Goal: Task Accomplishment & Management: Manage account settings

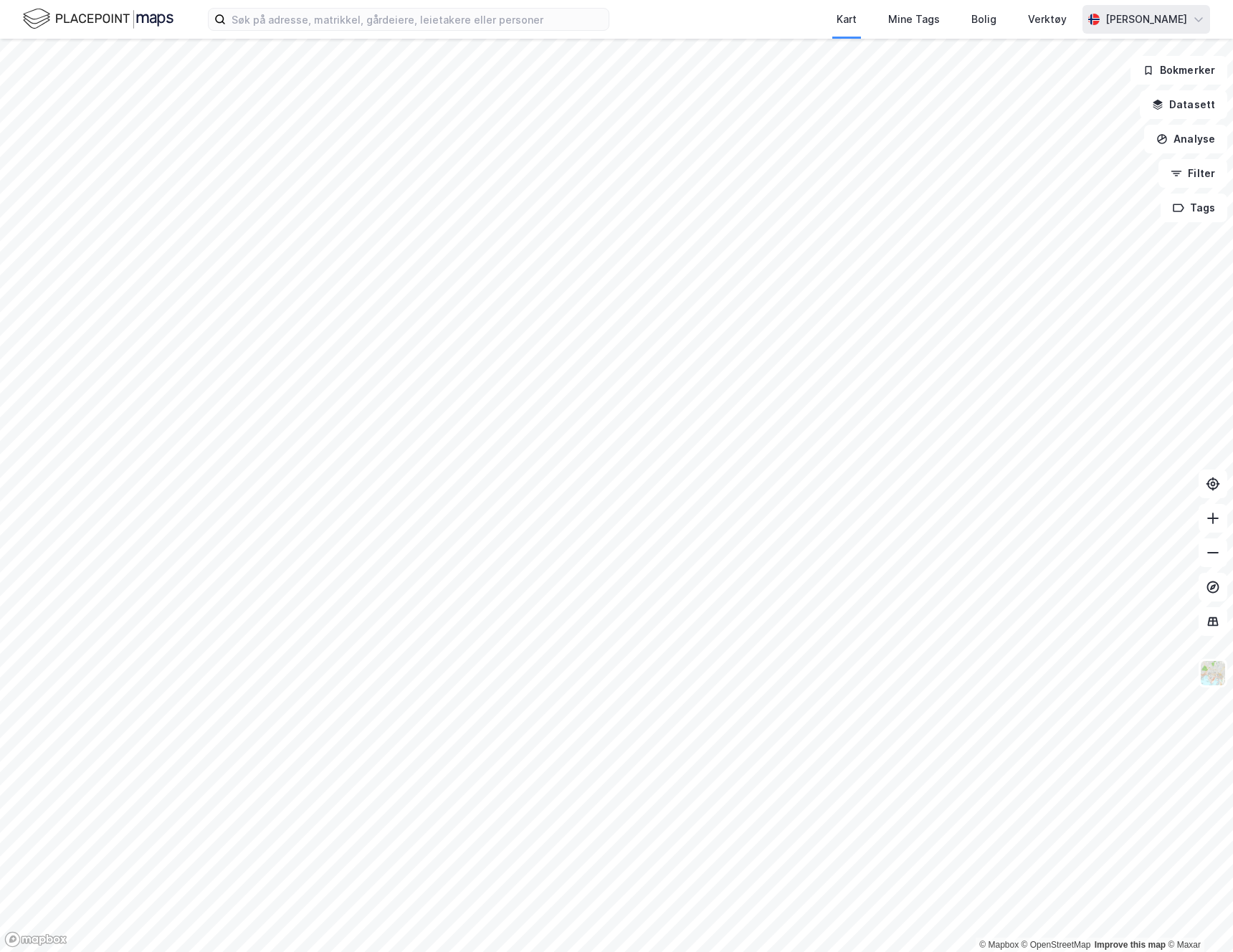
click at [1116, 23] on div "[PERSON_NAME]" at bounding box center [1146, 19] width 82 height 17
click at [1098, 99] on div "Åpne Supervisor portalen" at bounding box center [1116, 88] width 186 height 34
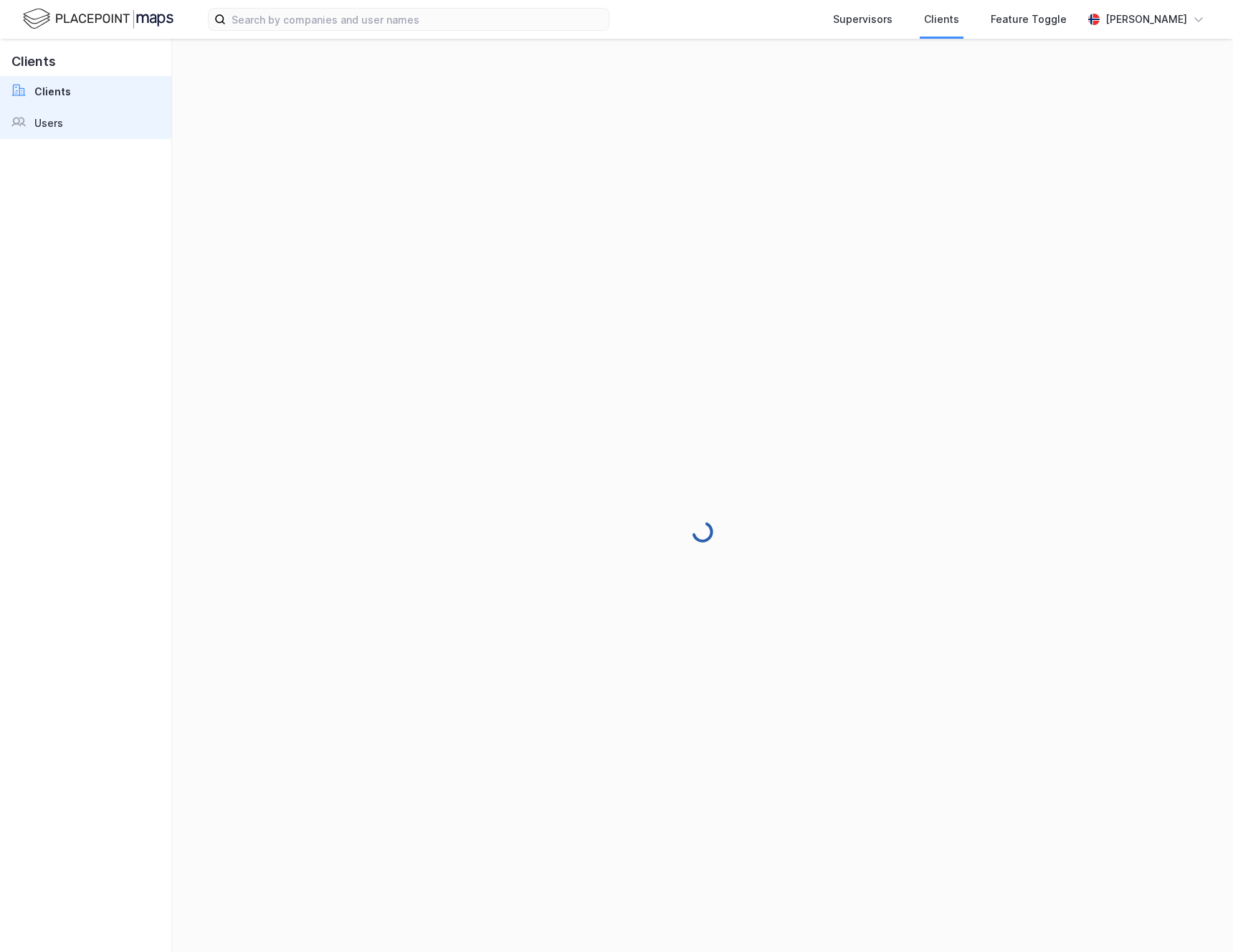
click at [96, 116] on link "Users" at bounding box center [85, 123] width 171 height 31
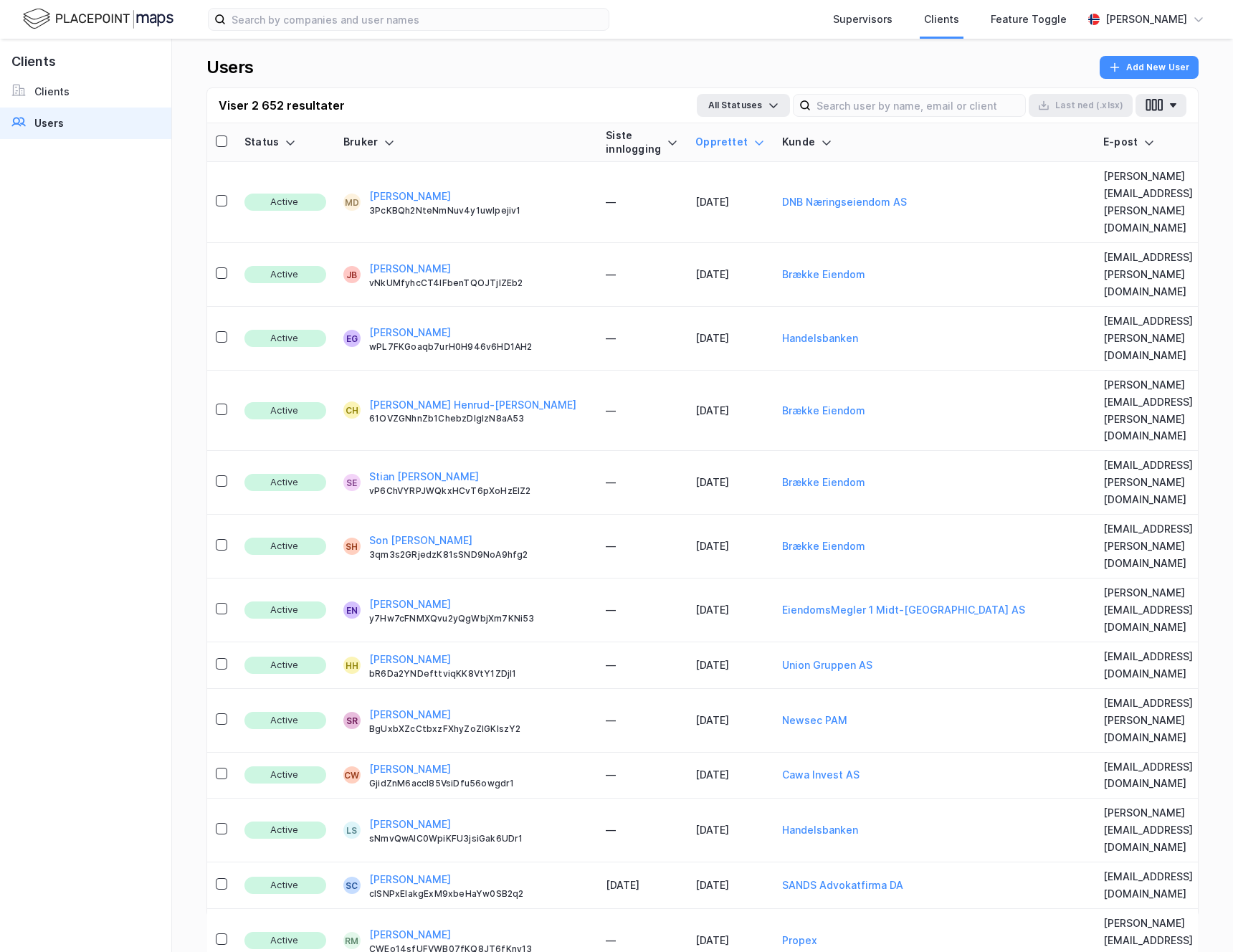
click at [89, 125] on link "Users" at bounding box center [85, 123] width 171 height 31
click at [857, 108] on input at bounding box center [918, 105] width 215 height 22
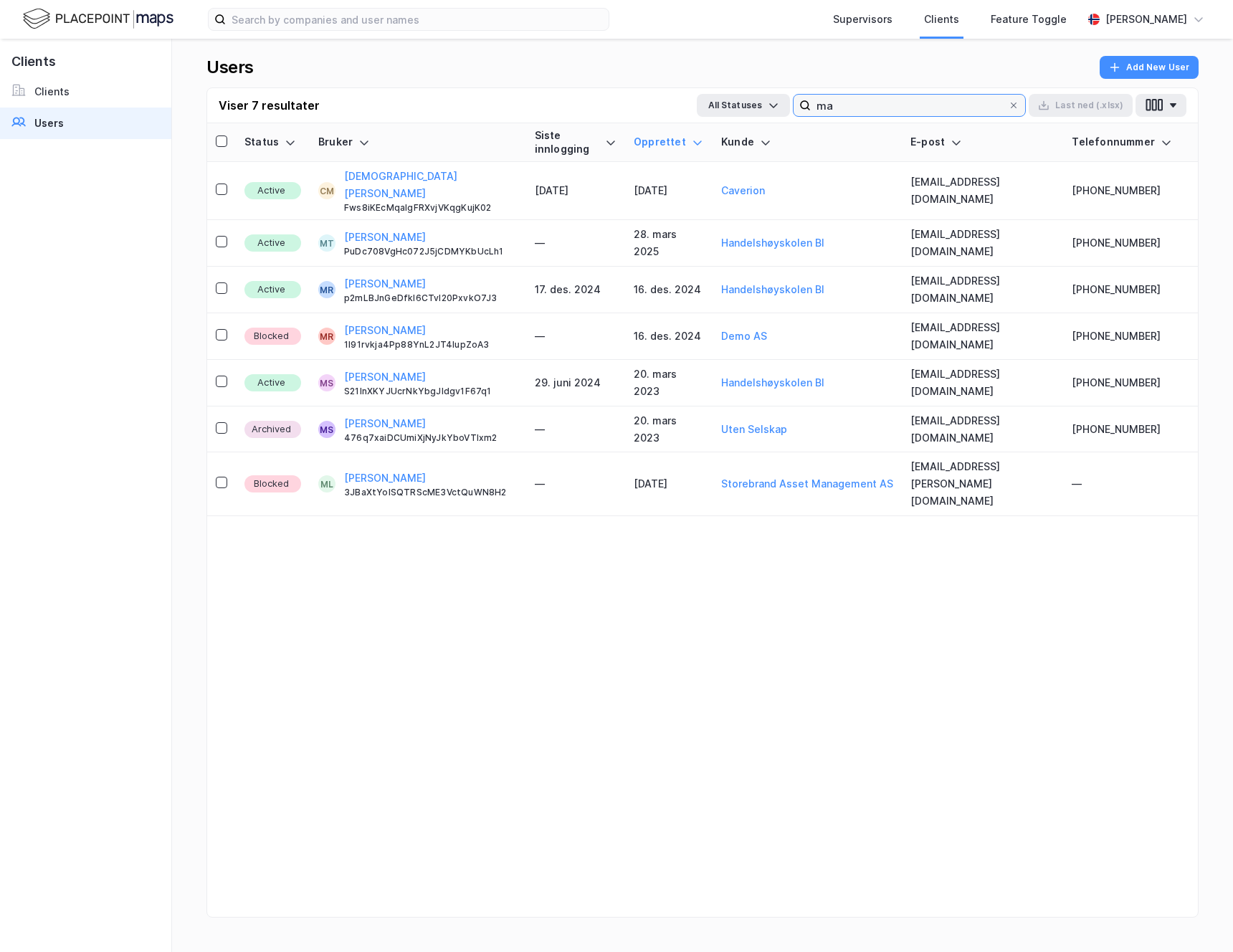
type input "m"
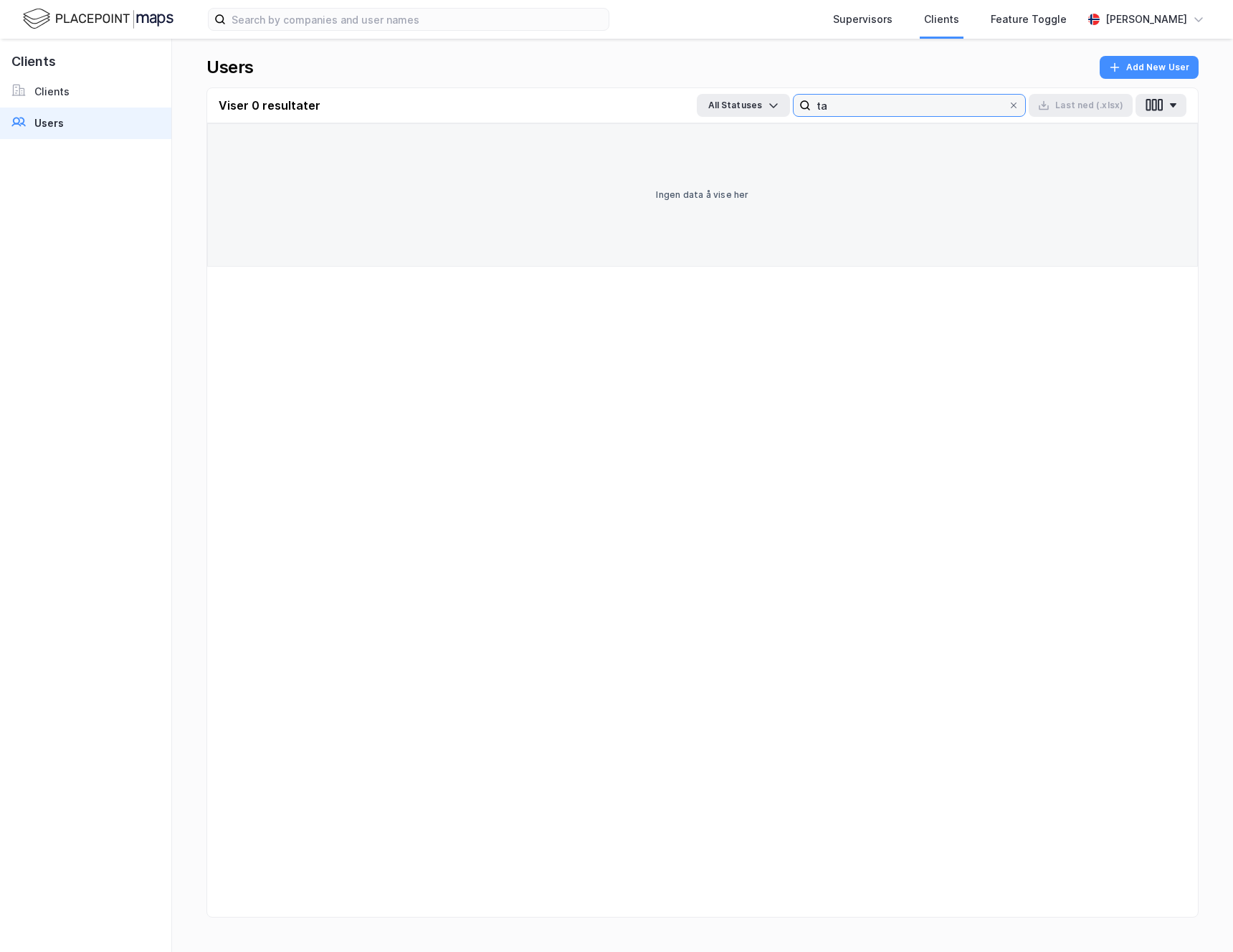
type input "t"
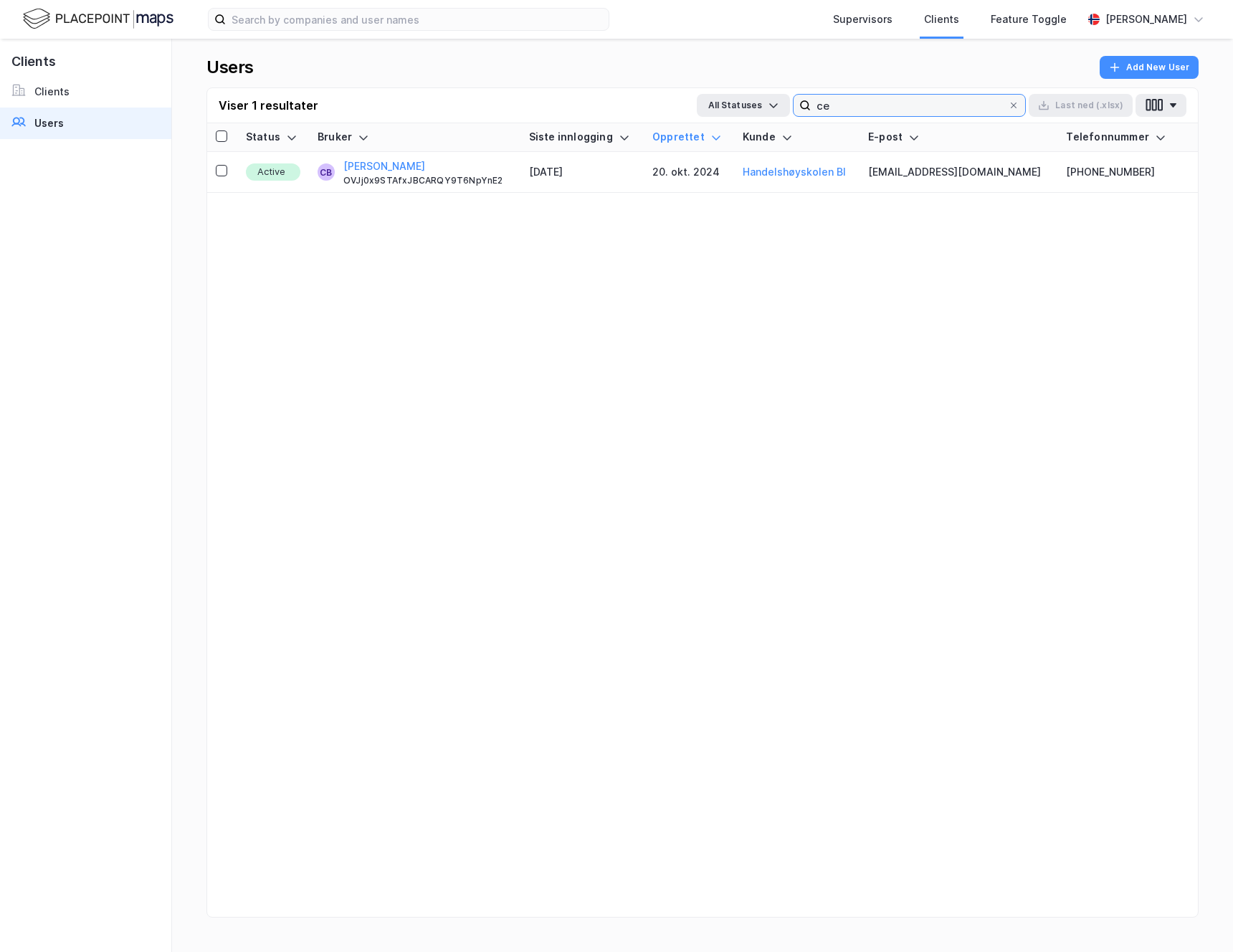
type input "c"
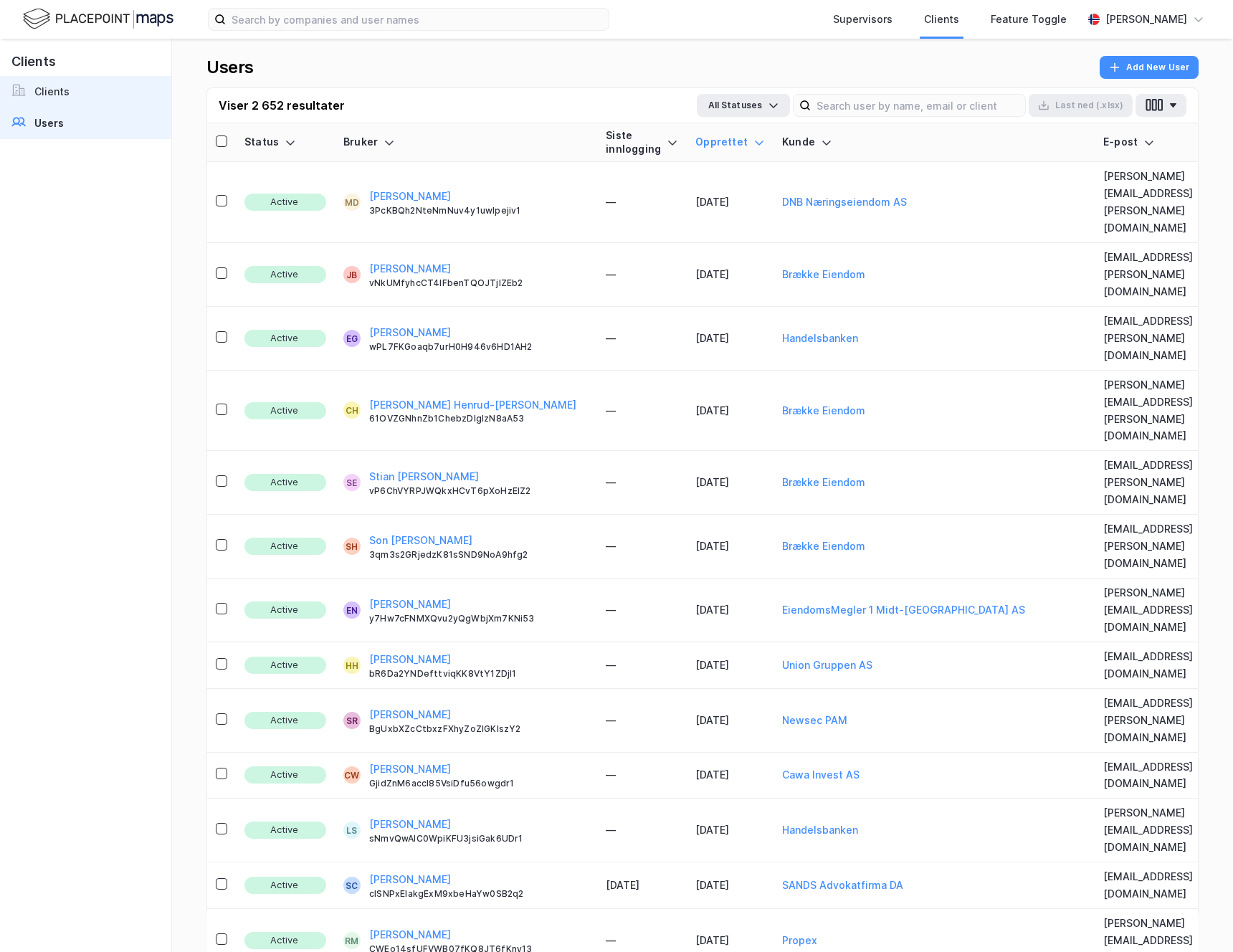
click at [51, 91] on div "Clients" at bounding box center [51, 91] width 35 height 17
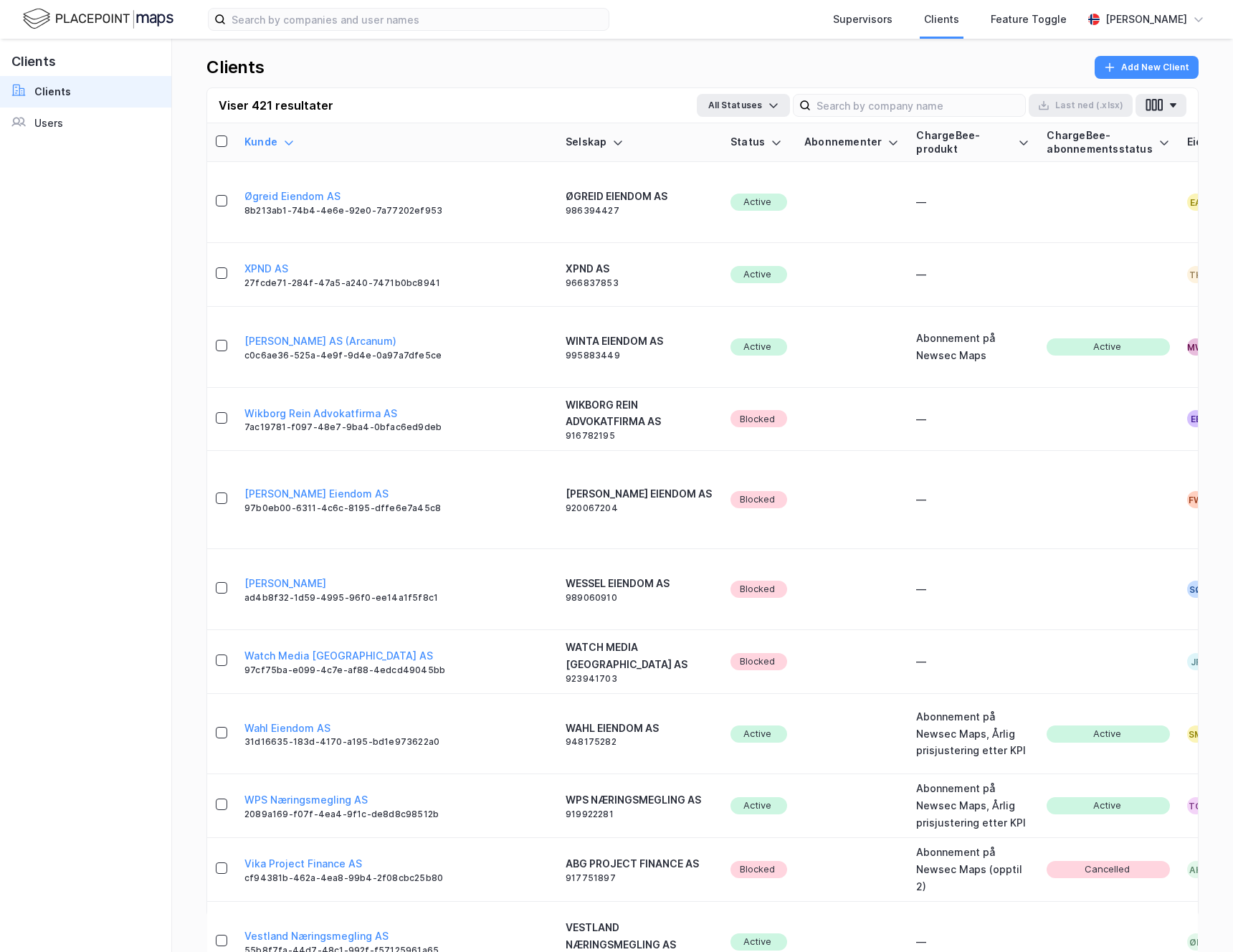
click at [51, 91] on div "Clients" at bounding box center [52, 91] width 36 height 17
click at [730, 137] on div "Status" at bounding box center [759, 142] width 56 height 13
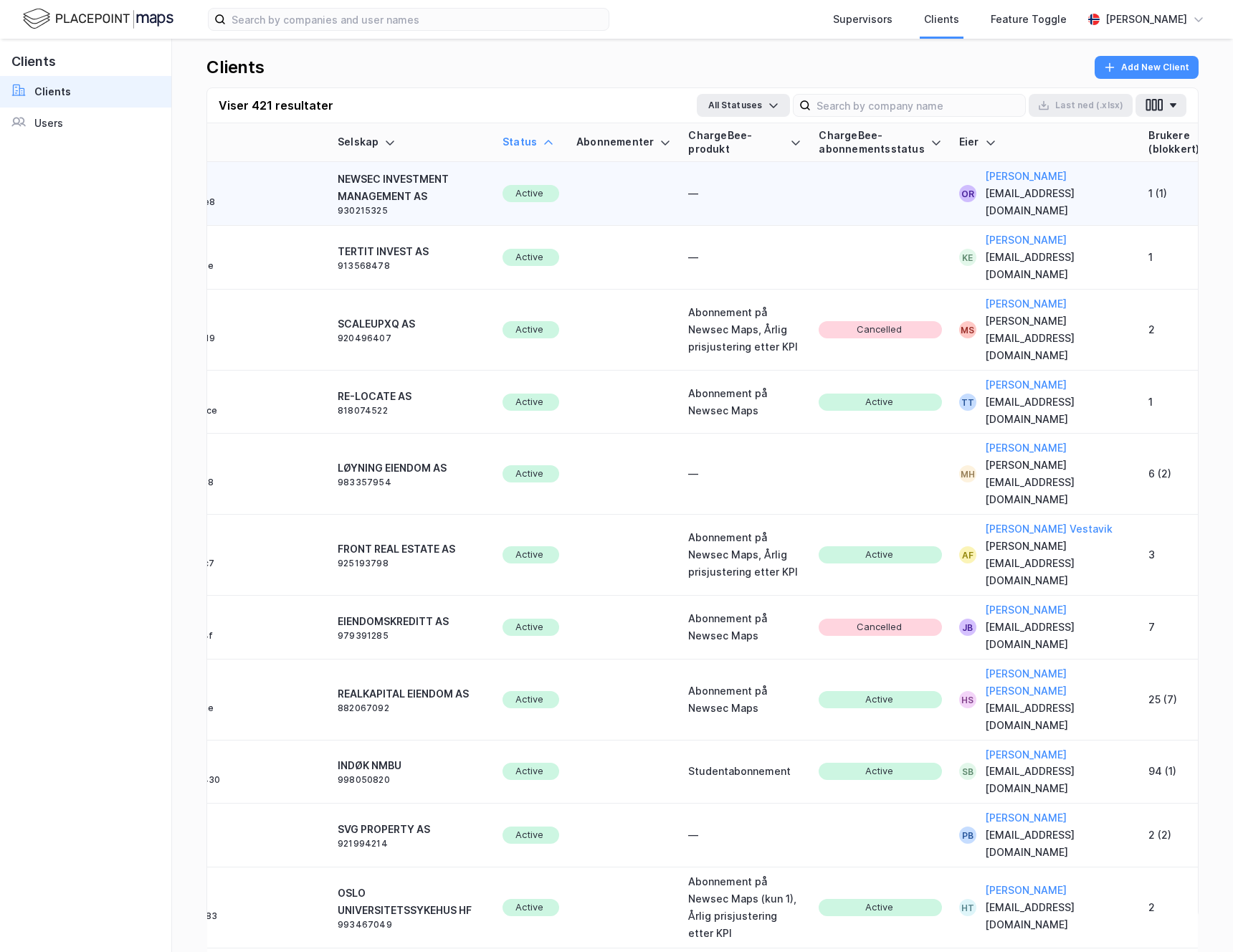
scroll to position [0, 383]
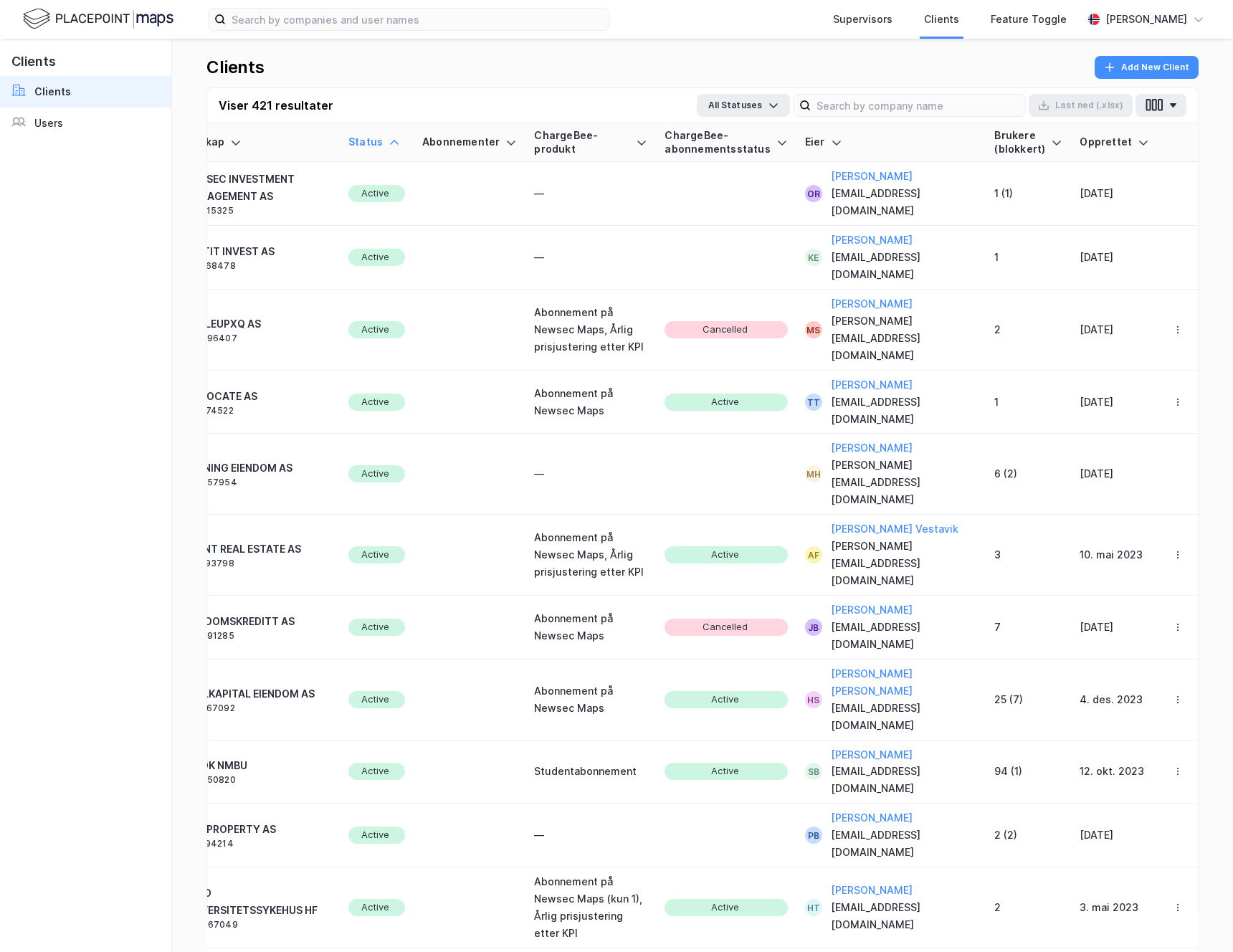
click at [589, 52] on div "Clients Add New Client Viser 421 resultater All Statuses Last [PERSON_NAME] (.x…" at bounding box center [702, 495] width 1061 height 913
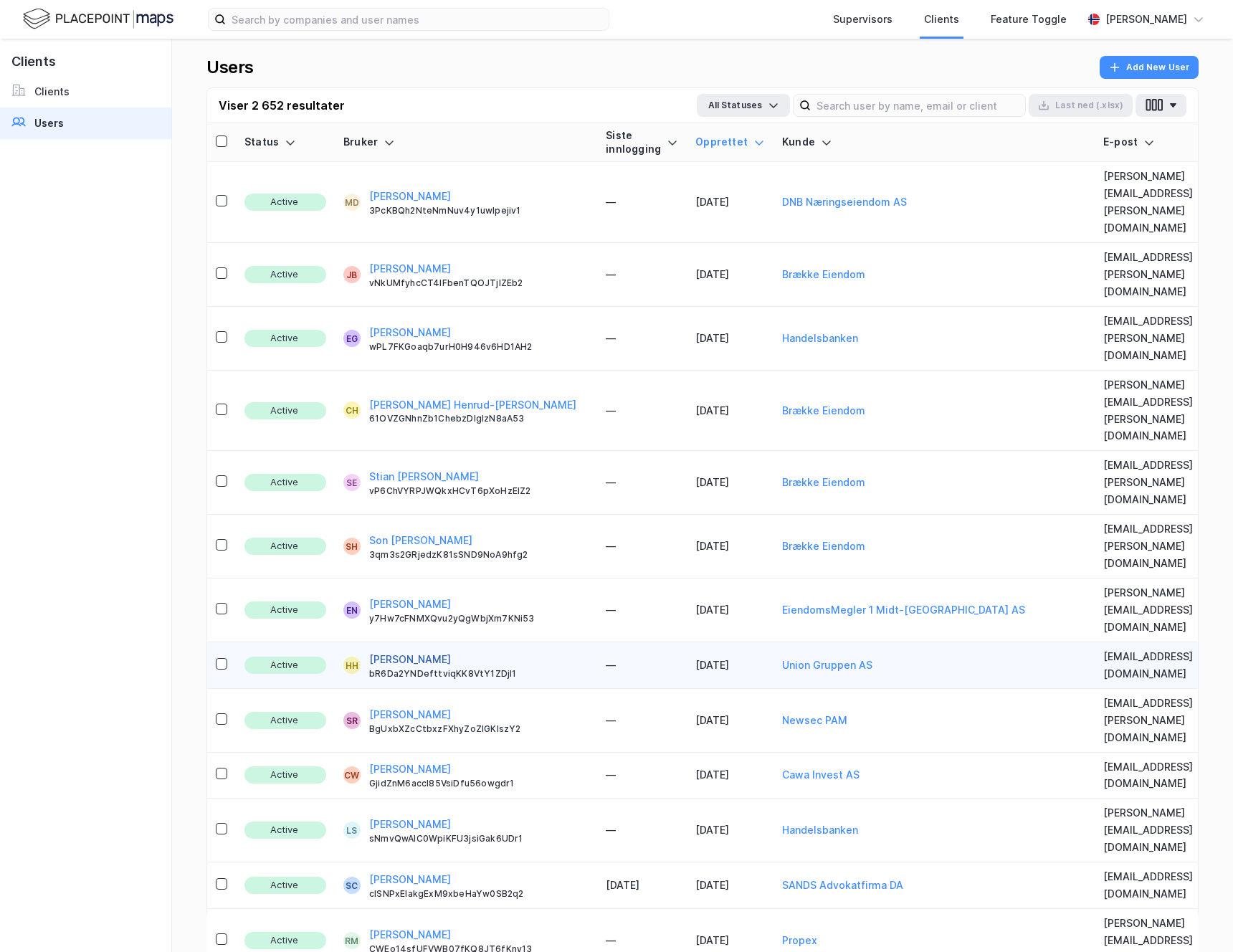
click at [422, 651] on button "[PERSON_NAME]" at bounding box center [410, 659] width 82 height 17
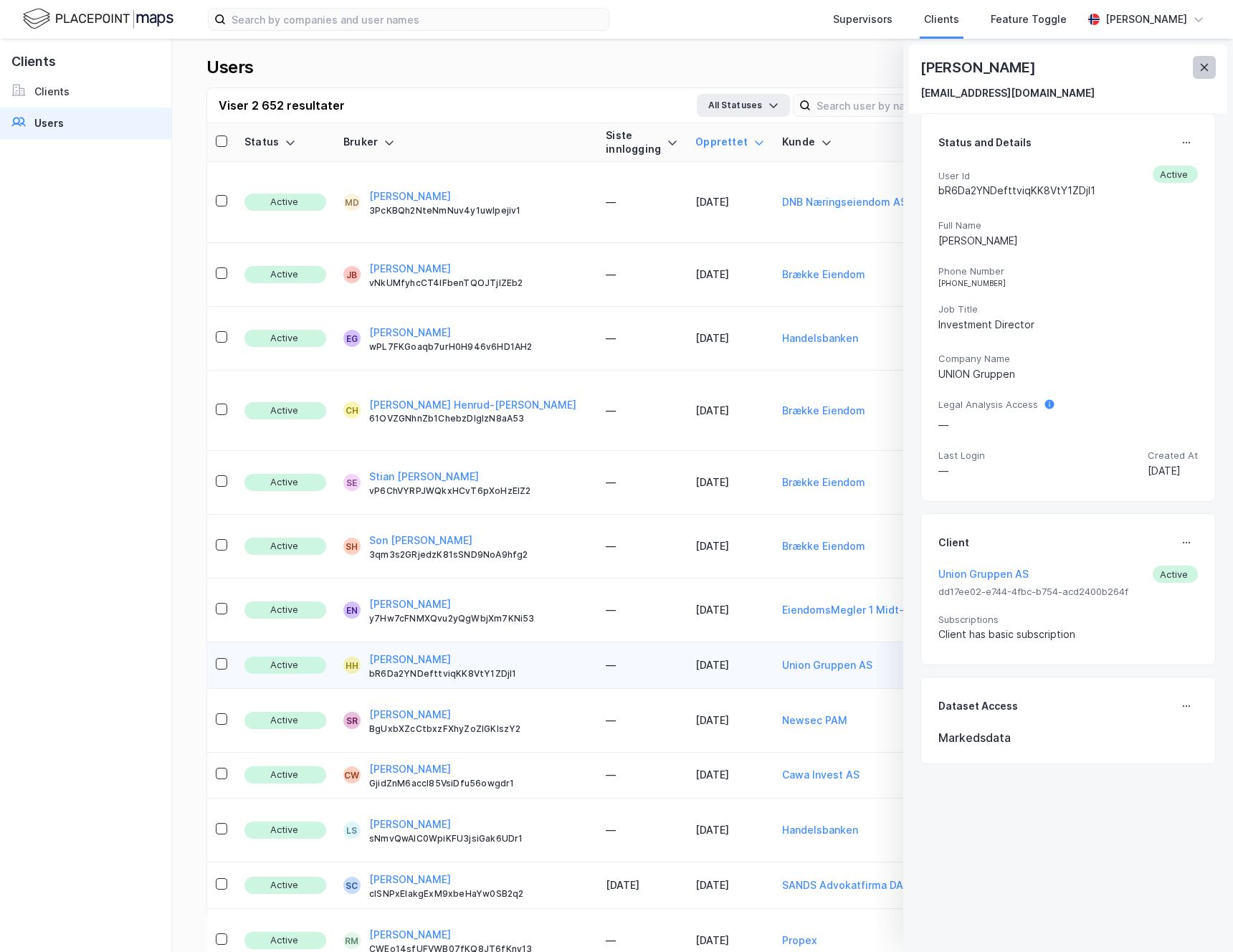
click at [1208, 74] on button at bounding box center [1204, 67] width 23 height 23
